Goal: Find contact information: Find contact information

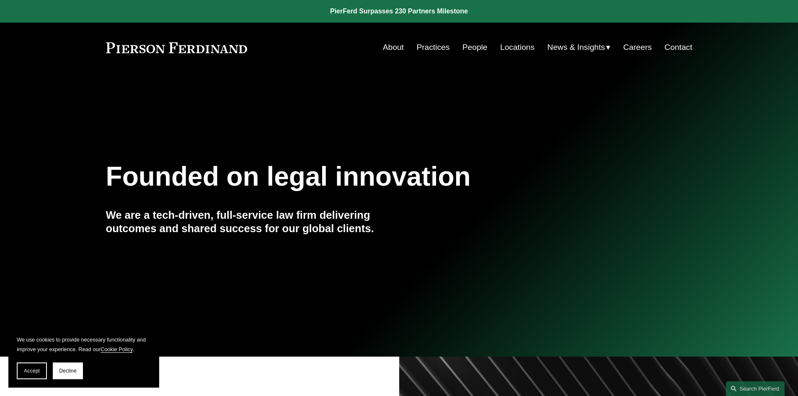
click at [673, 49] on link "Contact" at bounding box center [679, 47] width 28 height 16
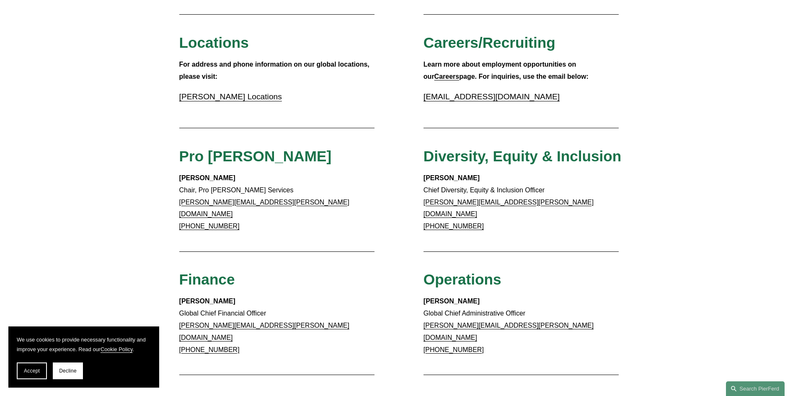
scroll to position [251, 0]
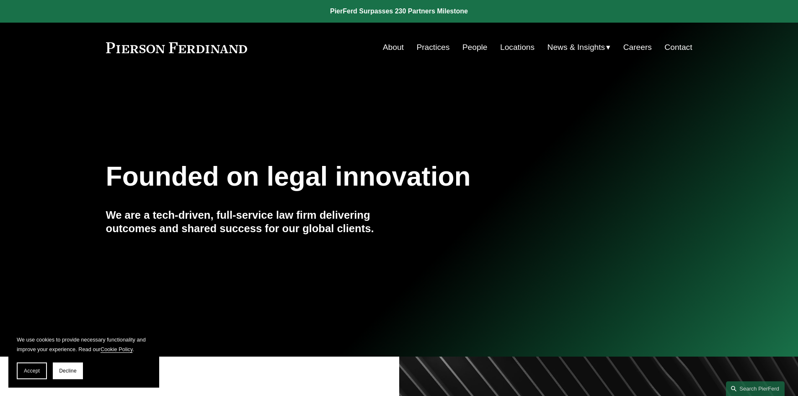
click at [683, 47] on link "Contact" at bounding box center [679, 47] width 28 height 16
